Goal: Information Seeking & Learning: Learn about a topic

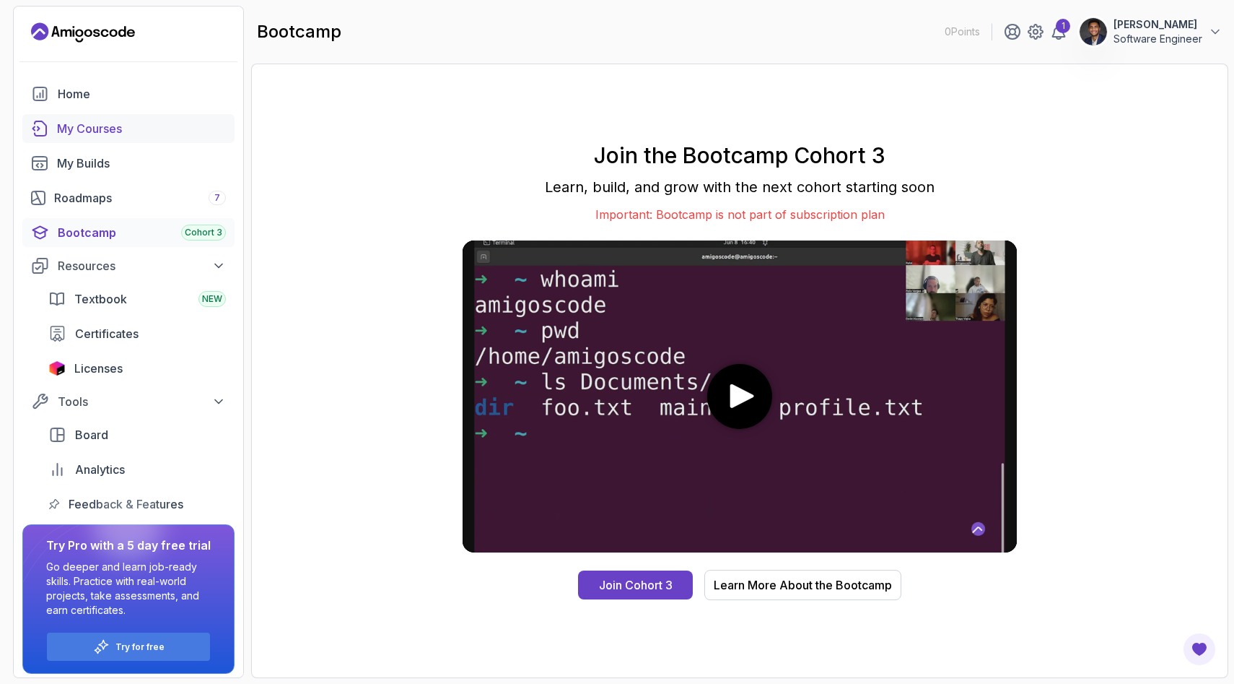
click at [100, 118] on link "My Courses" at bounding box center [128, 128] width 212 height 29
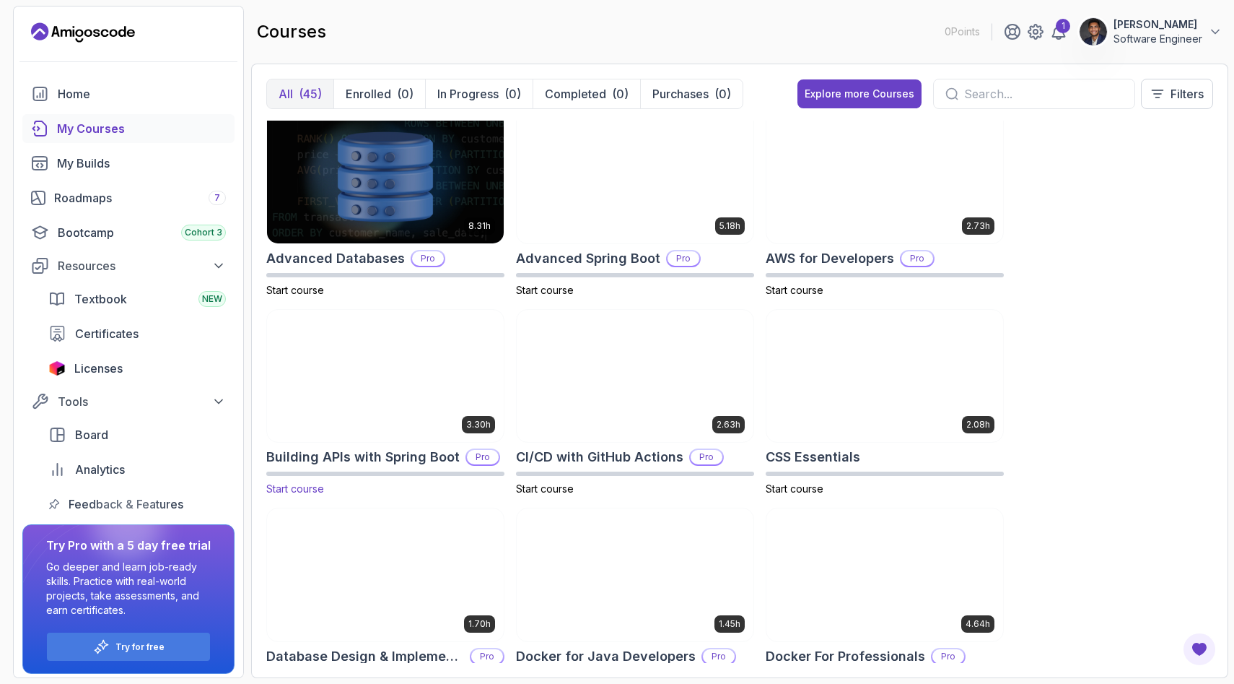
scroll to position [12, 0]
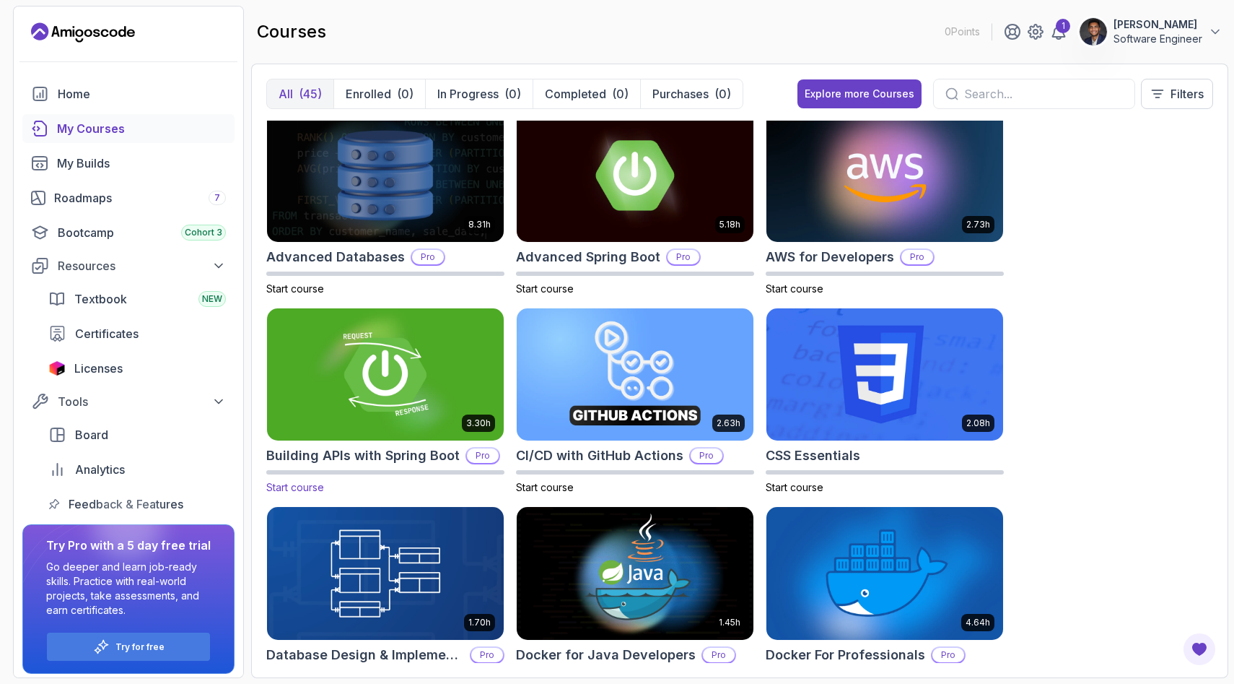
click at [367, 401] on img at bounding box center [385, 374] width 248 height 139
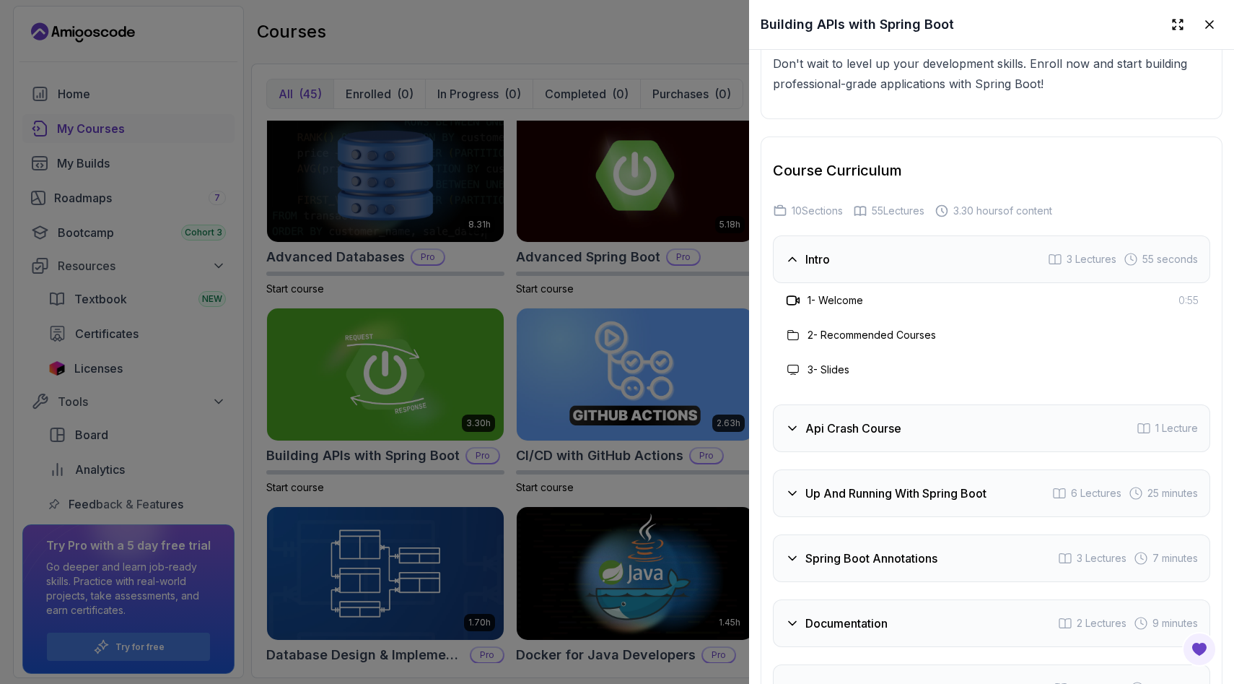
scroll to position [2518, 0]
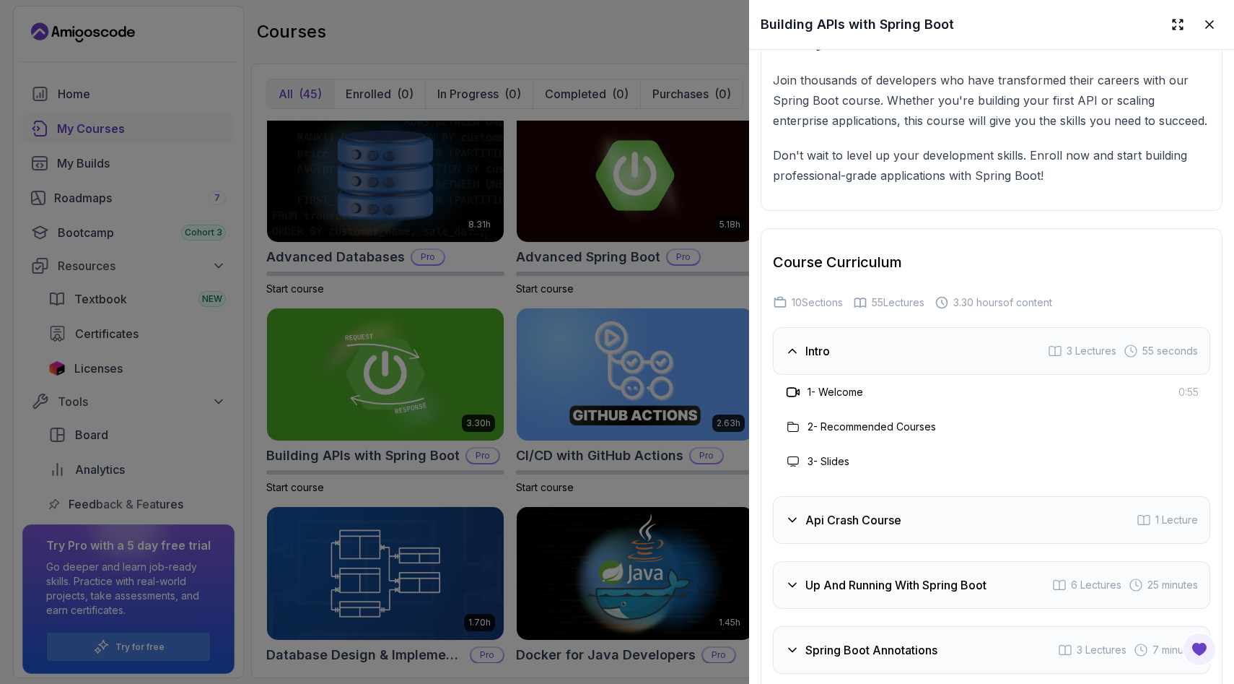
click at [833, 352] on div "Intro 3 Lectures 55 seconds" at bounding box center [991, 351] width 437 height 48
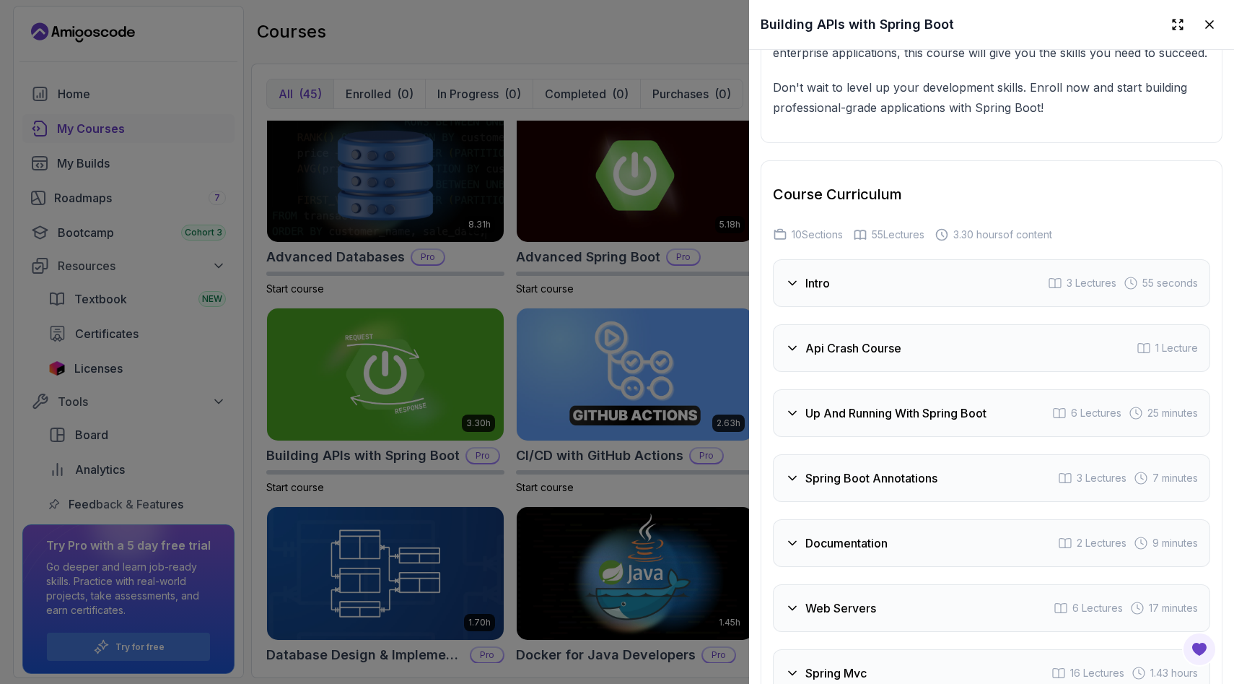
scroll to position [2607, 0]
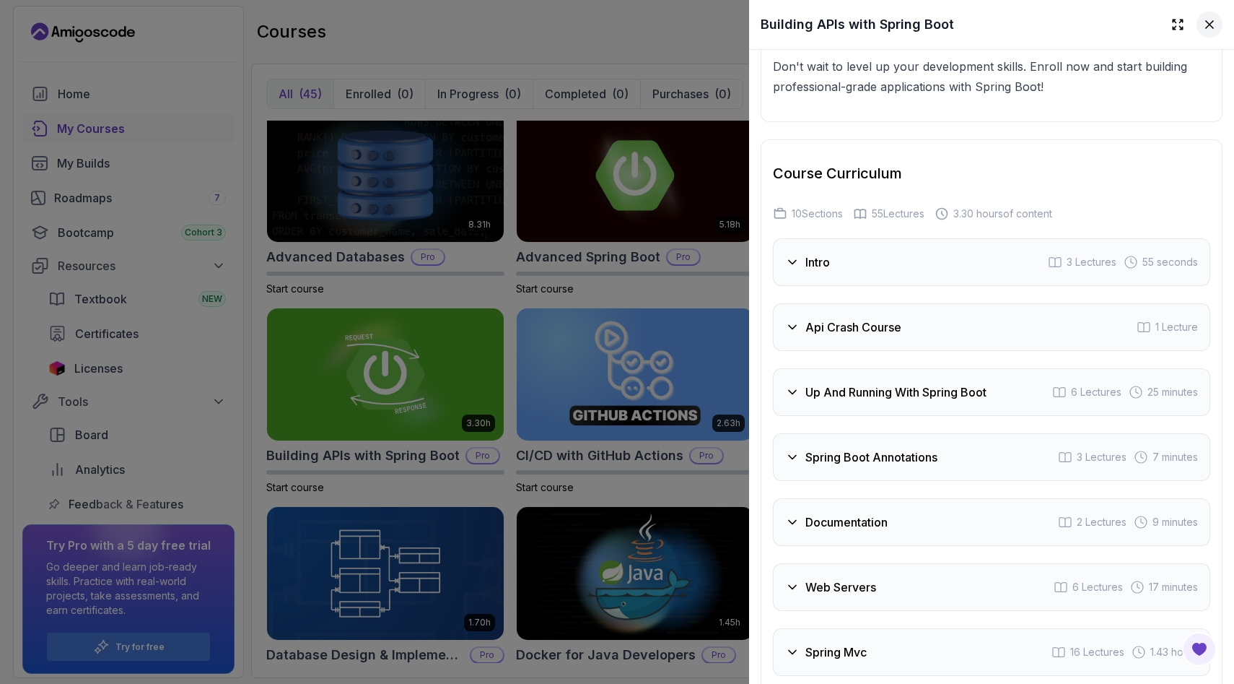
click at [1211, 25] on icon at bounding box center [1209, 24] width 7 height 7
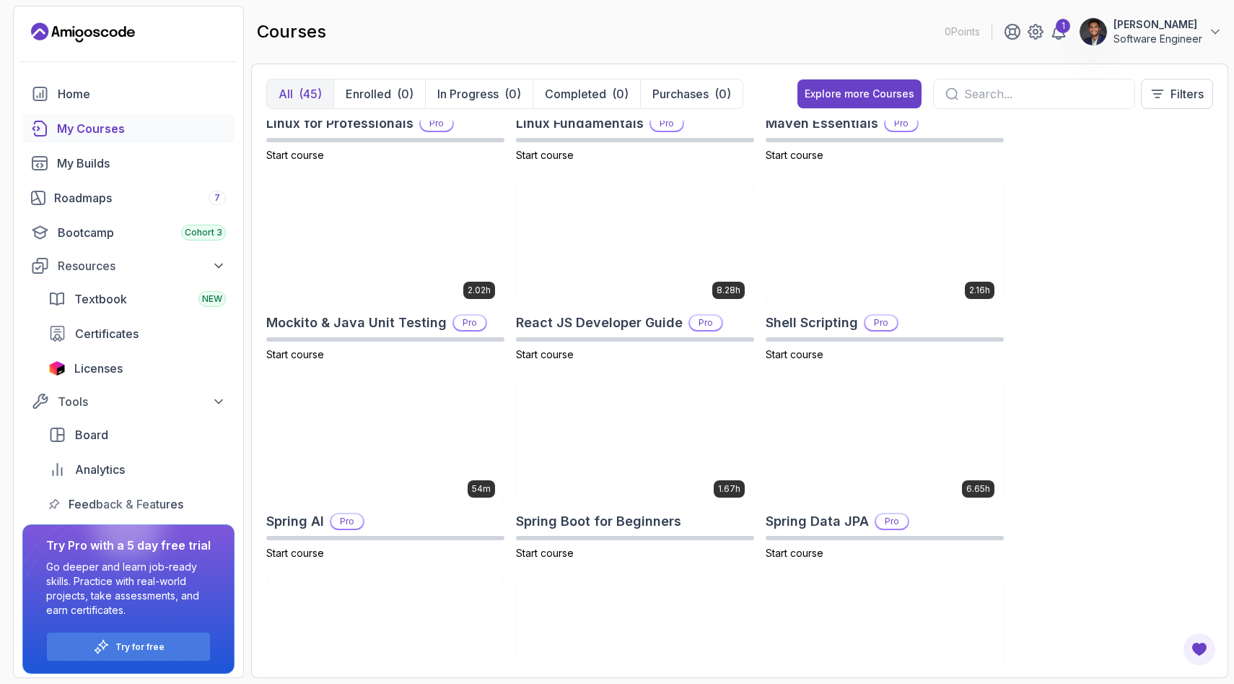
scroll to position [2140, 0]
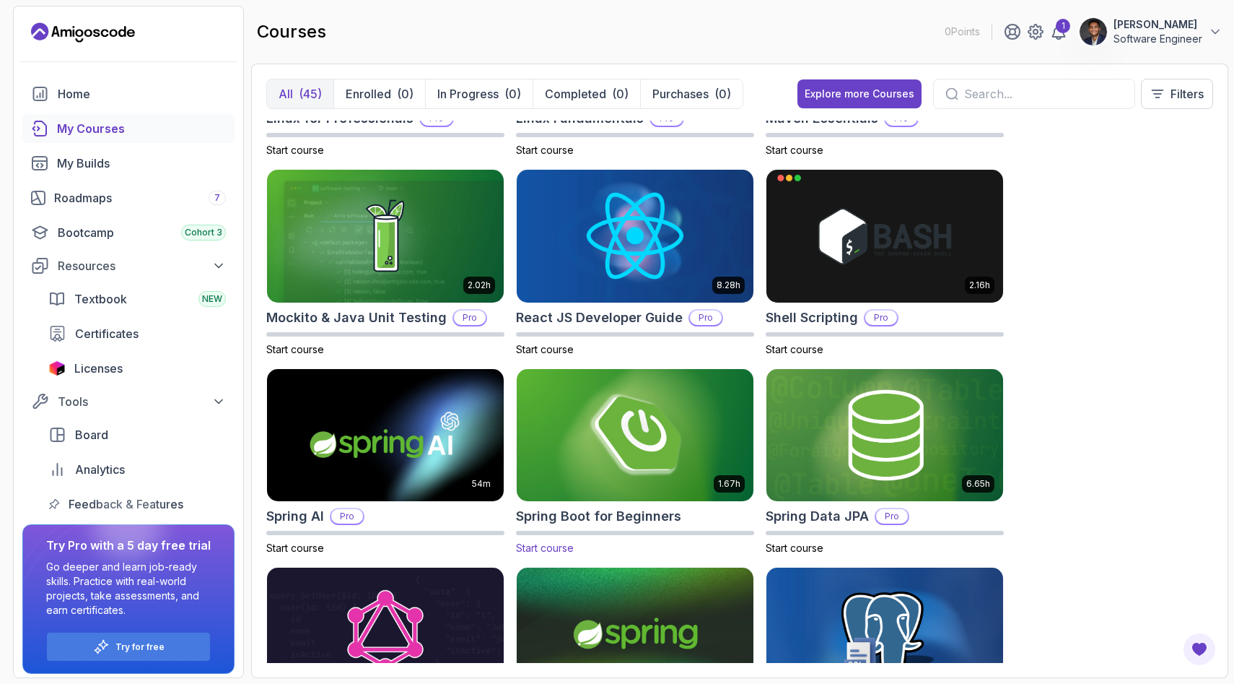
click at [670, 463] on img at bounding box center [635, 434] width 248 height 139
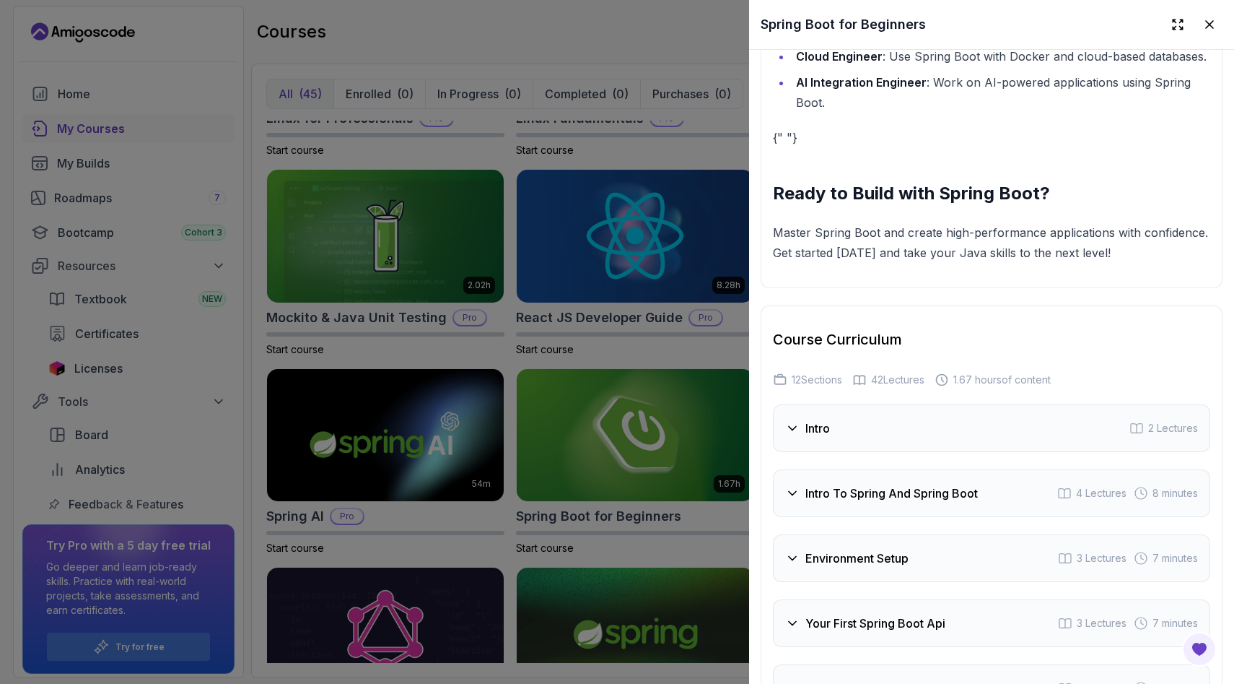
scroll to position [2423, 0]
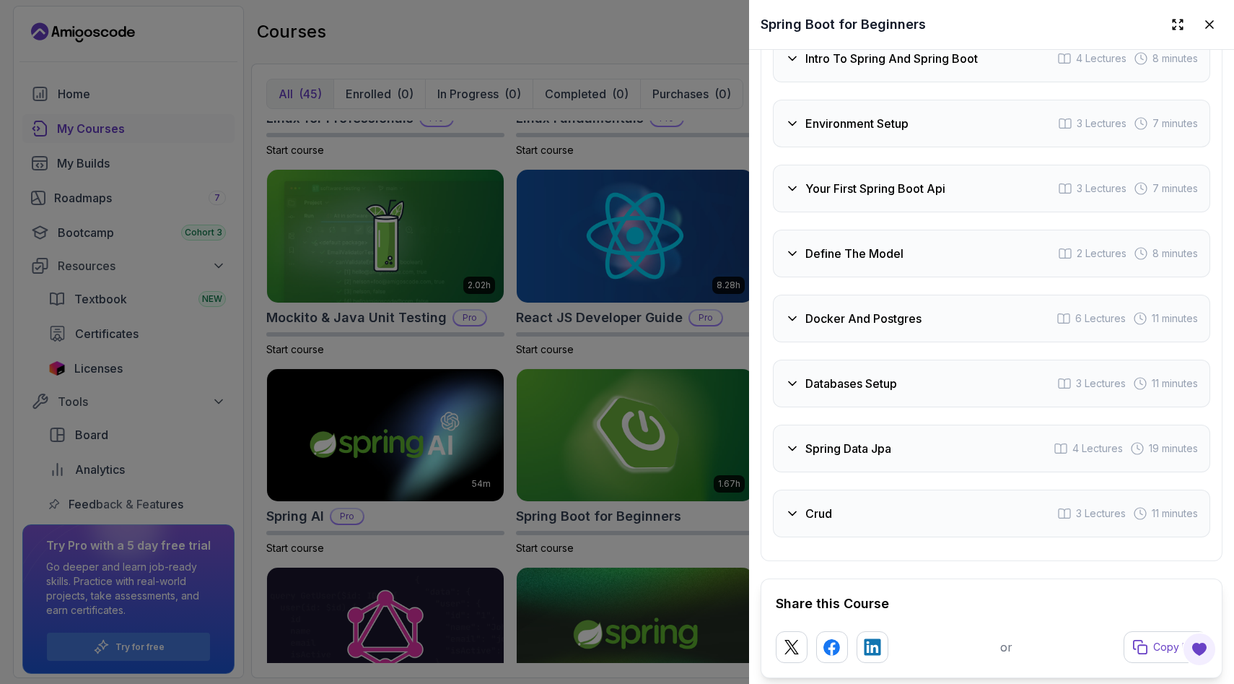
click at [853, 458] on div "Spring Data Jpa 4 Lectures 19 minutes" at bounding box center [991, 448] width 437 height 48
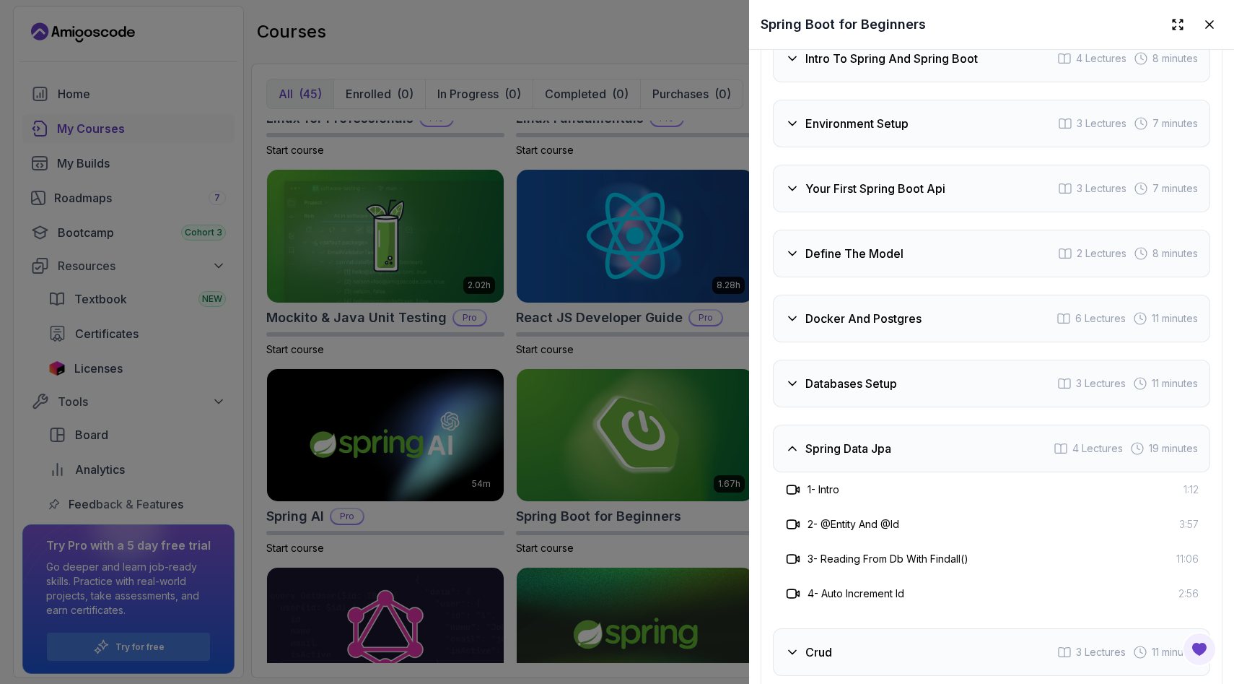
click at [853, 458] on div "Spring Data Jpa 4 Lectures 19 minutes" at bounding box center [991, 448] width 437 height 48
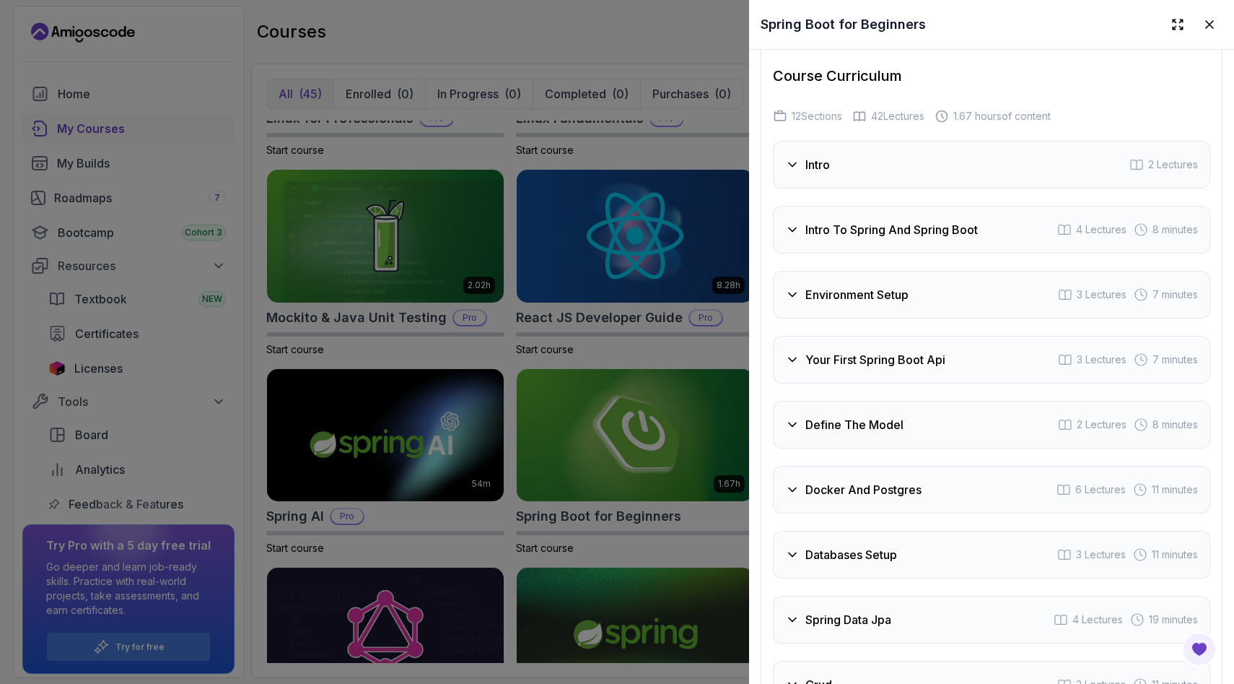
scroll to position [2537, 0]
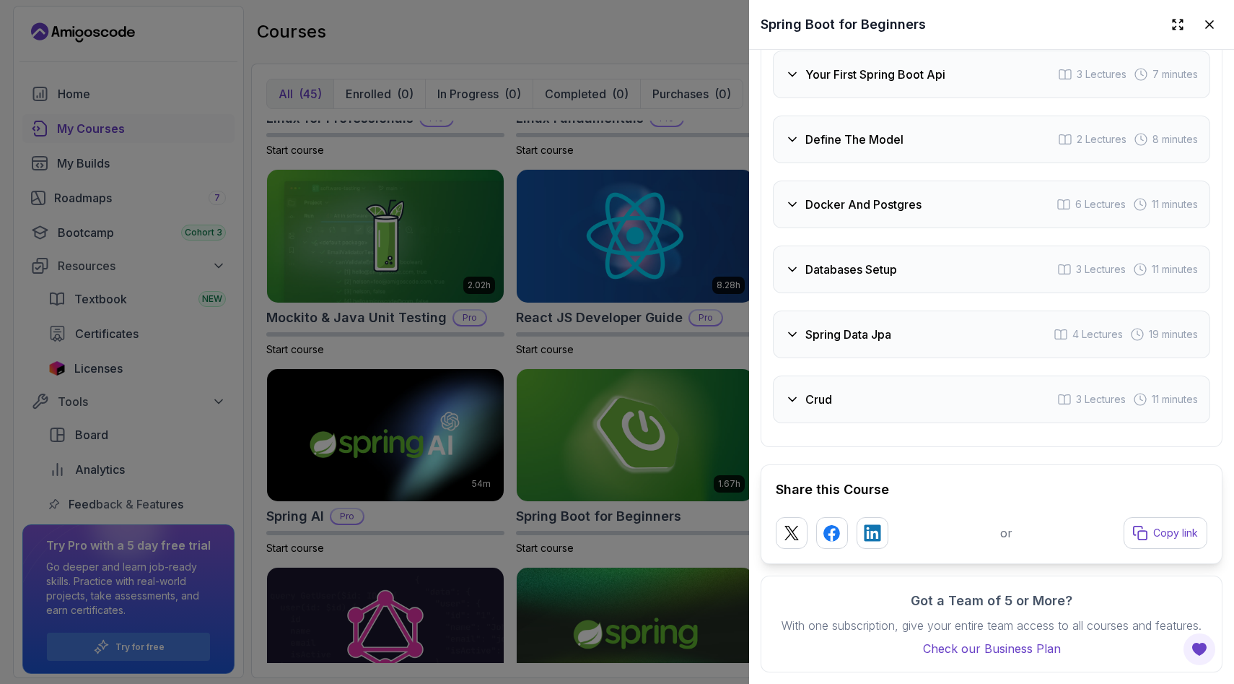
click at [855, 407] on div "Crud 3 Lectures 11 minutes" at bounding box center [991, 399] width 437 height 48
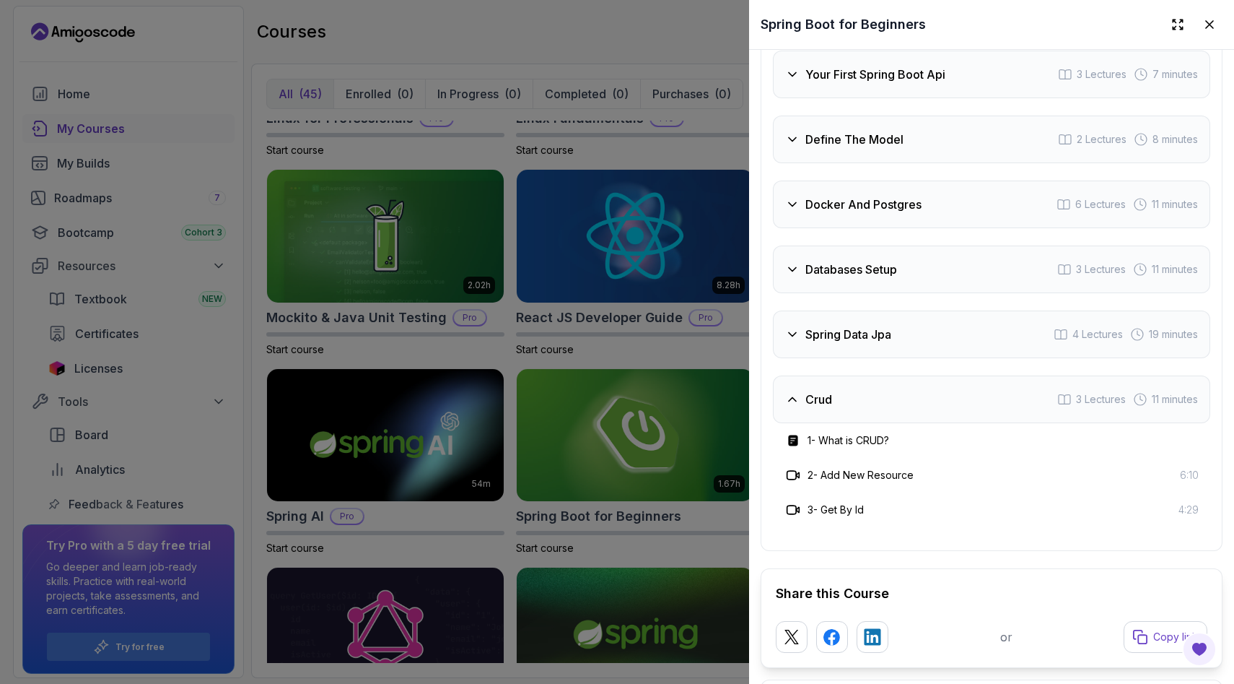
click at [855, 407] on div "Crud 3 Lectures 11 minutes" at bounding box center [991, 399] width 437 height 48
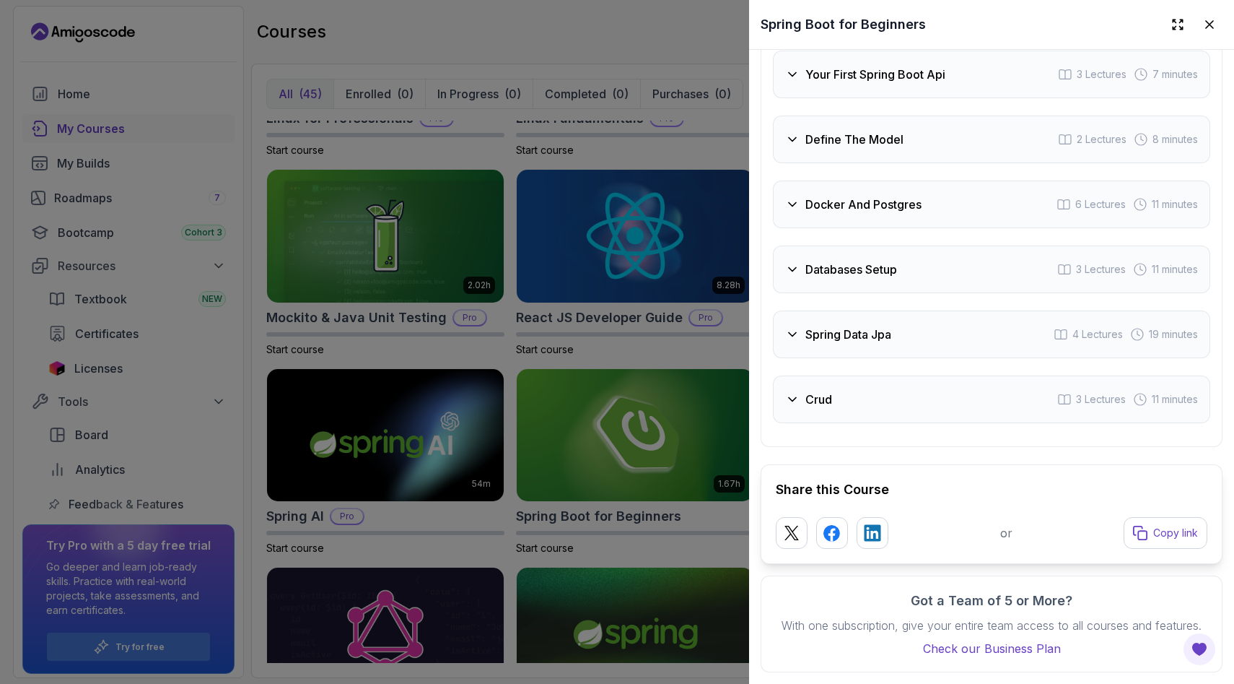
click at [855, 407] on div "Crud 3 Lectures 11 minutes" at bounding box center [991, 399] width 437 height 48
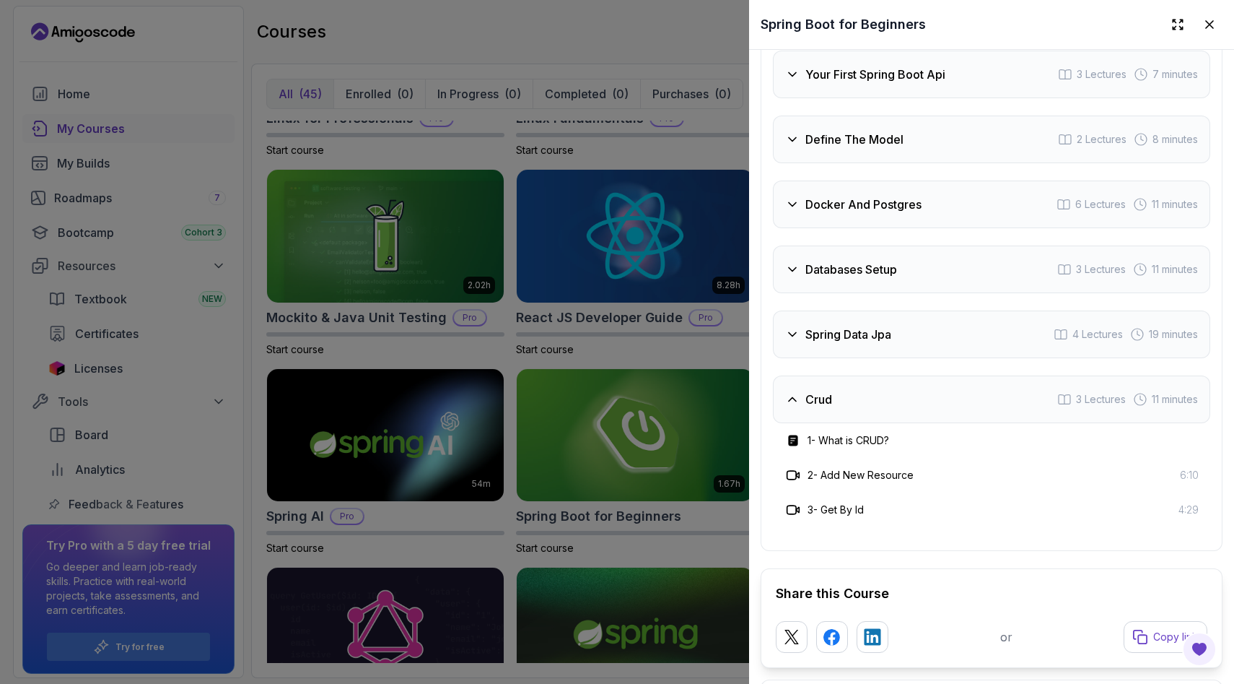
click at [871, 350] on div "Spring Data Jpa 4 Lectures 19 minutes" at bounding box center [991, 334] width 437 height 48
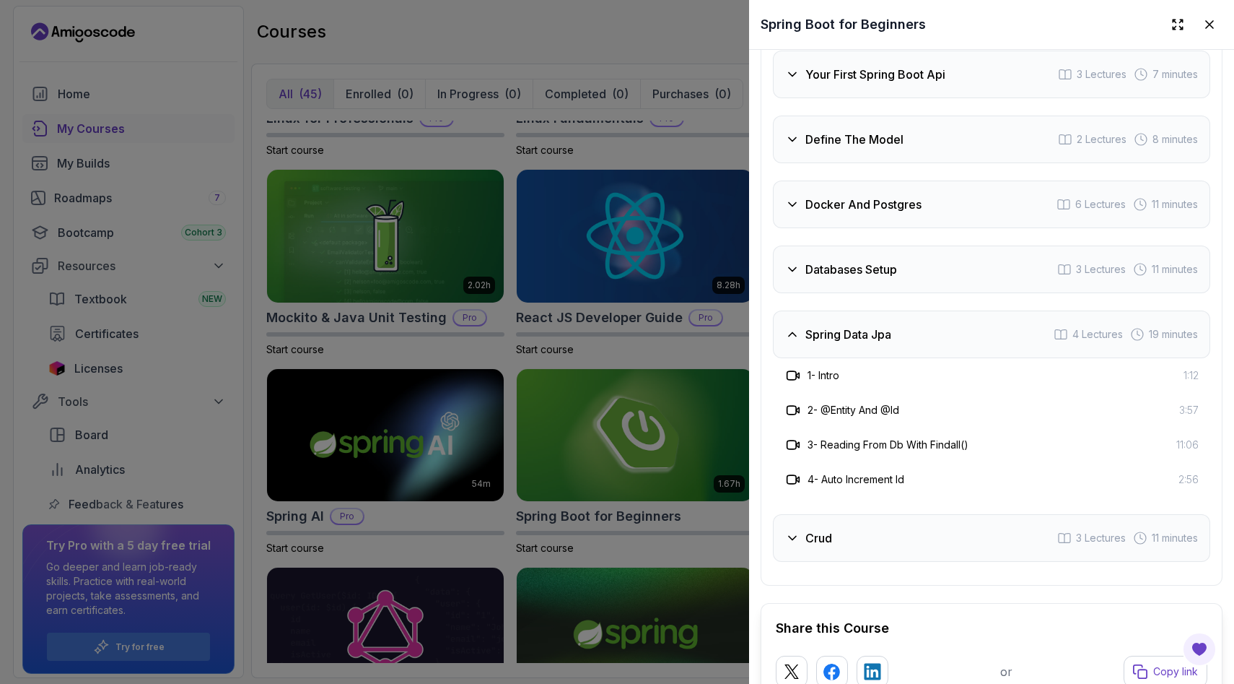
click at [871, 350] on div "Spring Data Jpa 4 Lectures 19 minutes" at bounding box center [991, 334] width 437 height 48
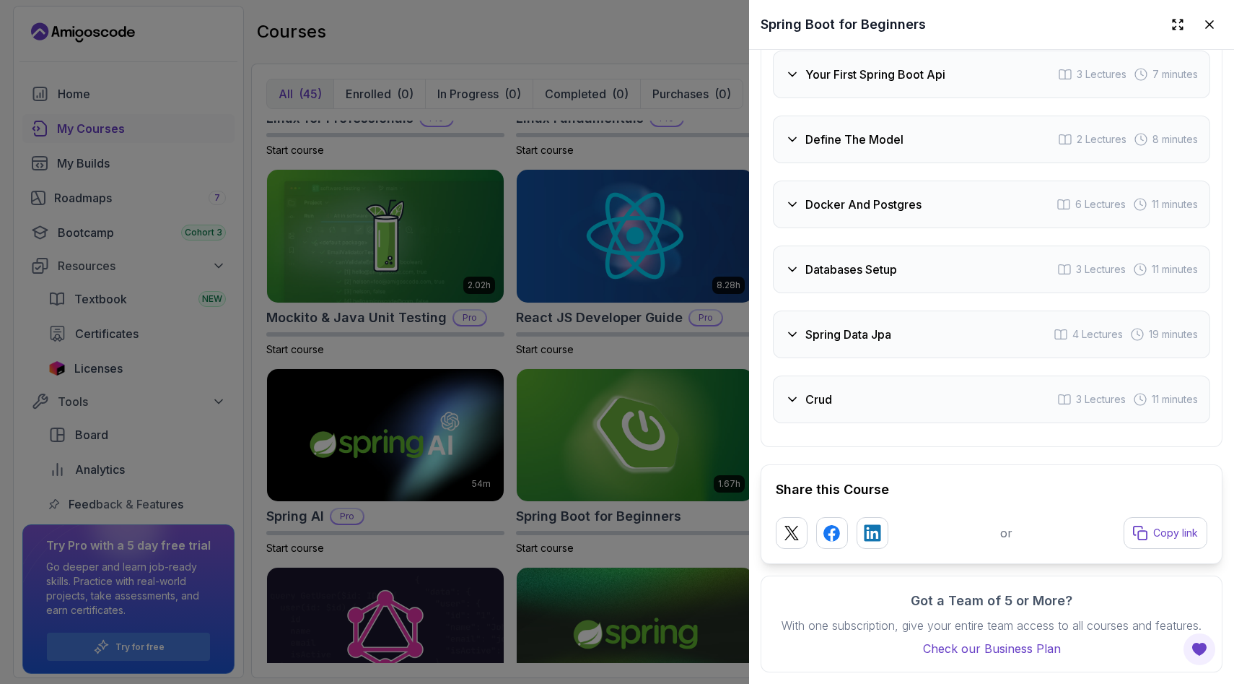
click at [868, 407] on div "Crud 3 Lectures 11 minutes" at bounding box center [991, 399] width 437 height 48
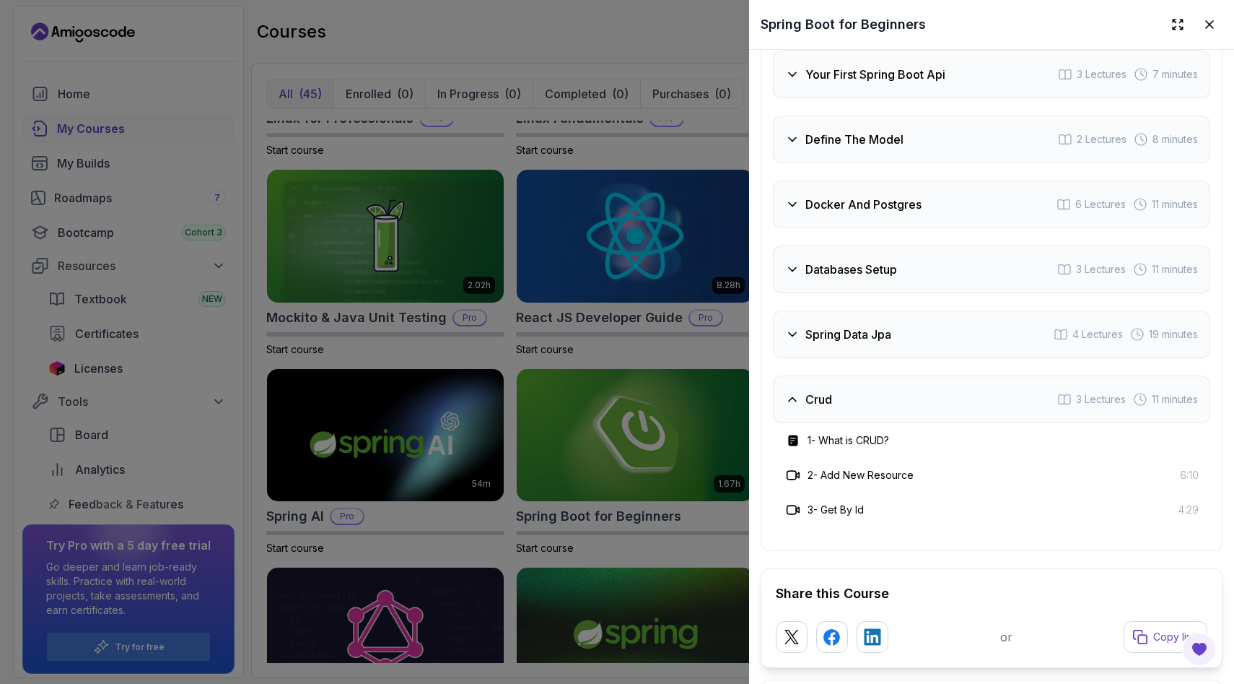
click at [868, 407] on div "Crud 3 Lectures 11 minutes" at bounding box center [991, 399] width 437 height 48
